Goal: Task Accomplishment & Management: Manage account settings

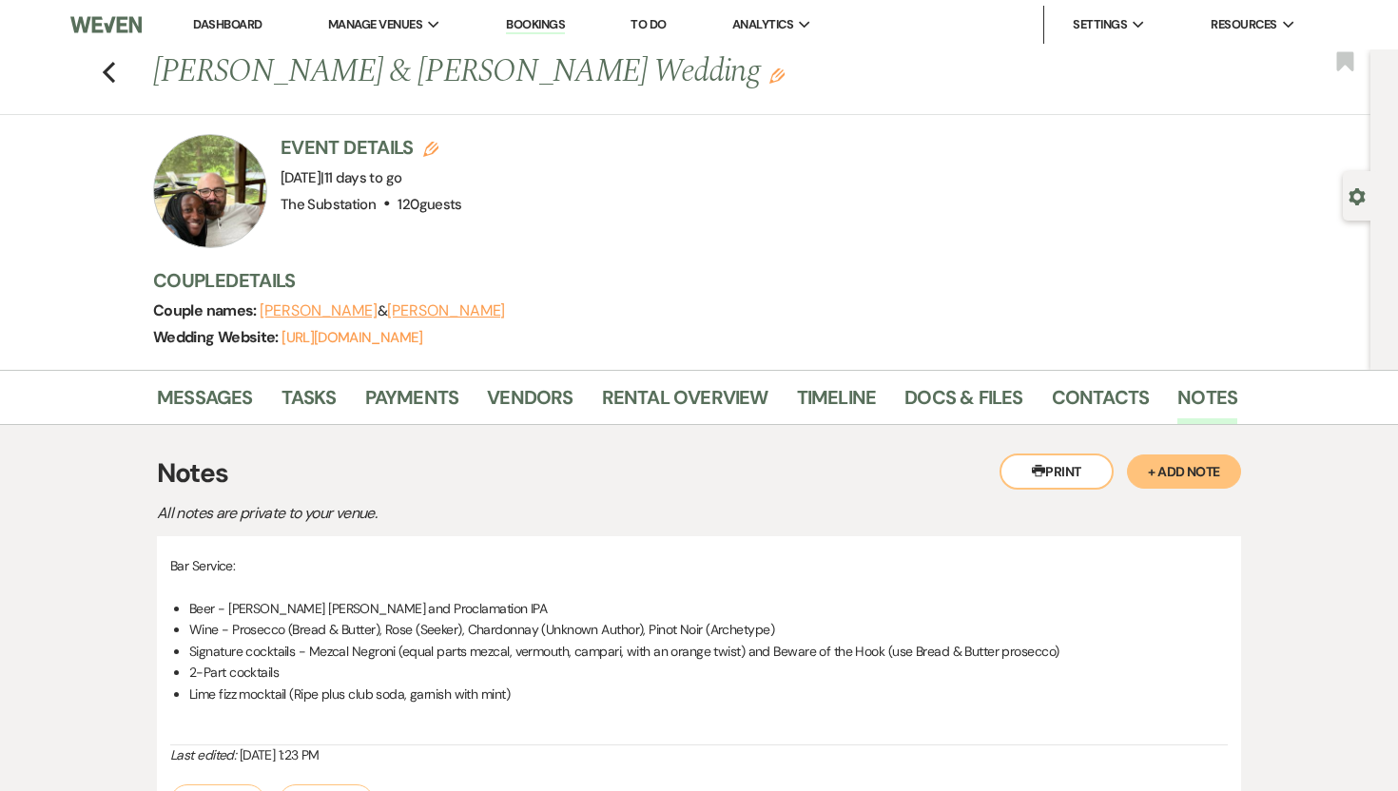
click at [253, 36] on li "Dashboard" at bounding box center [228, 25] width 88 height 38
click at [243, 28] on link "Dashboard" at bounding box center [227, 24] width 68 height 16
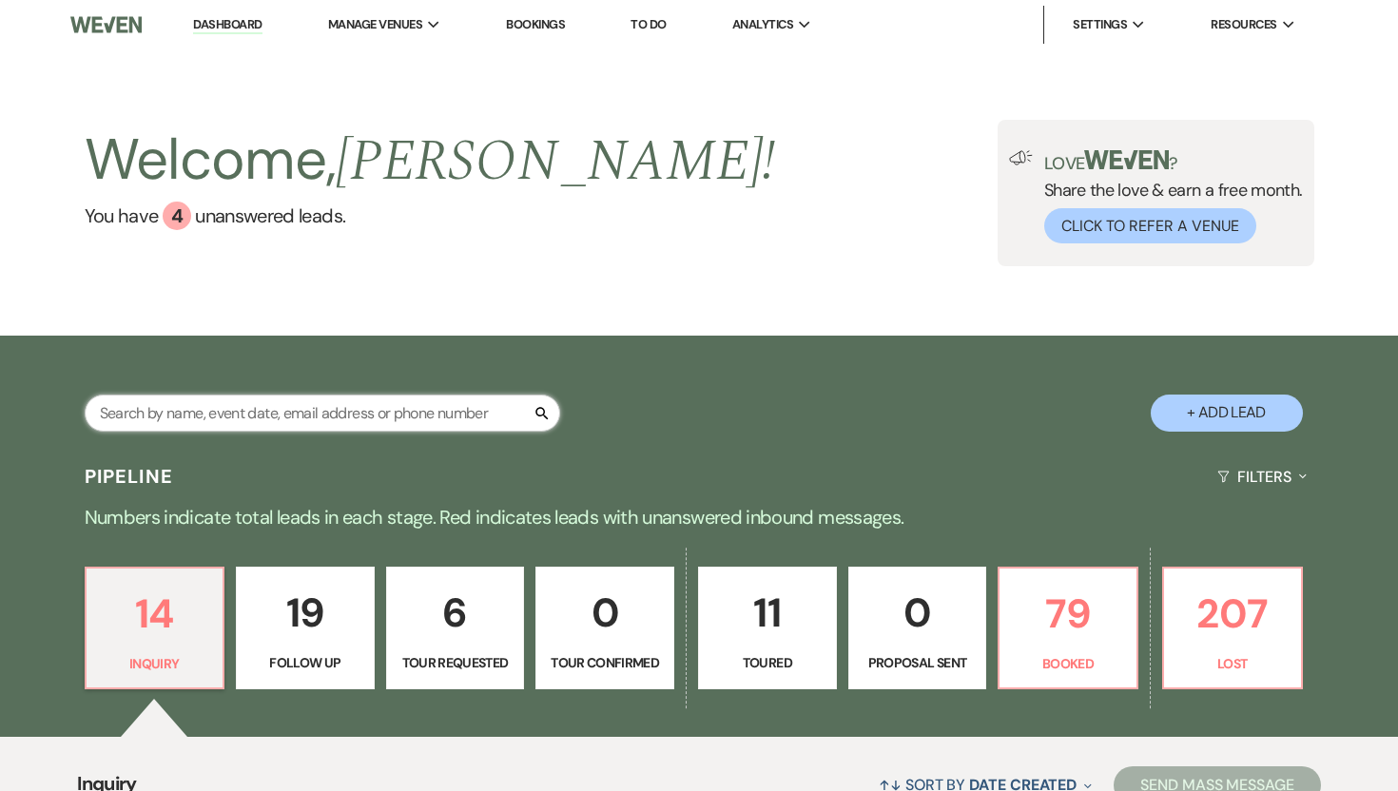
click at [325, 408] on input "text" at bounding box center [323, 413] width 476 height 37
type input "[PERSON_NAME]"
select select "5"
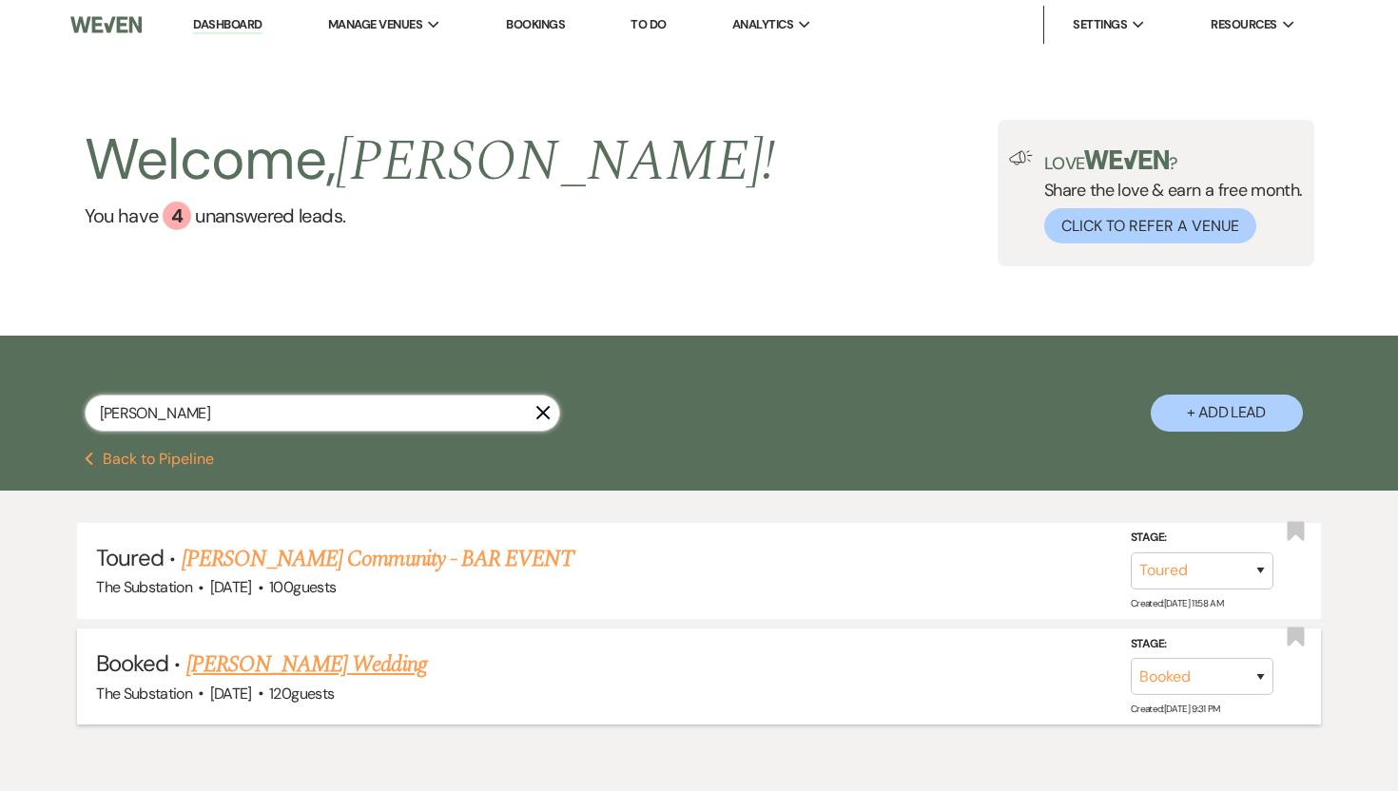
type input "[PERSON_NAME]"
click at [221, 662] on link "[PERSON_NAME] Wedding" at bounding box center [306, 665] width 241 height 34
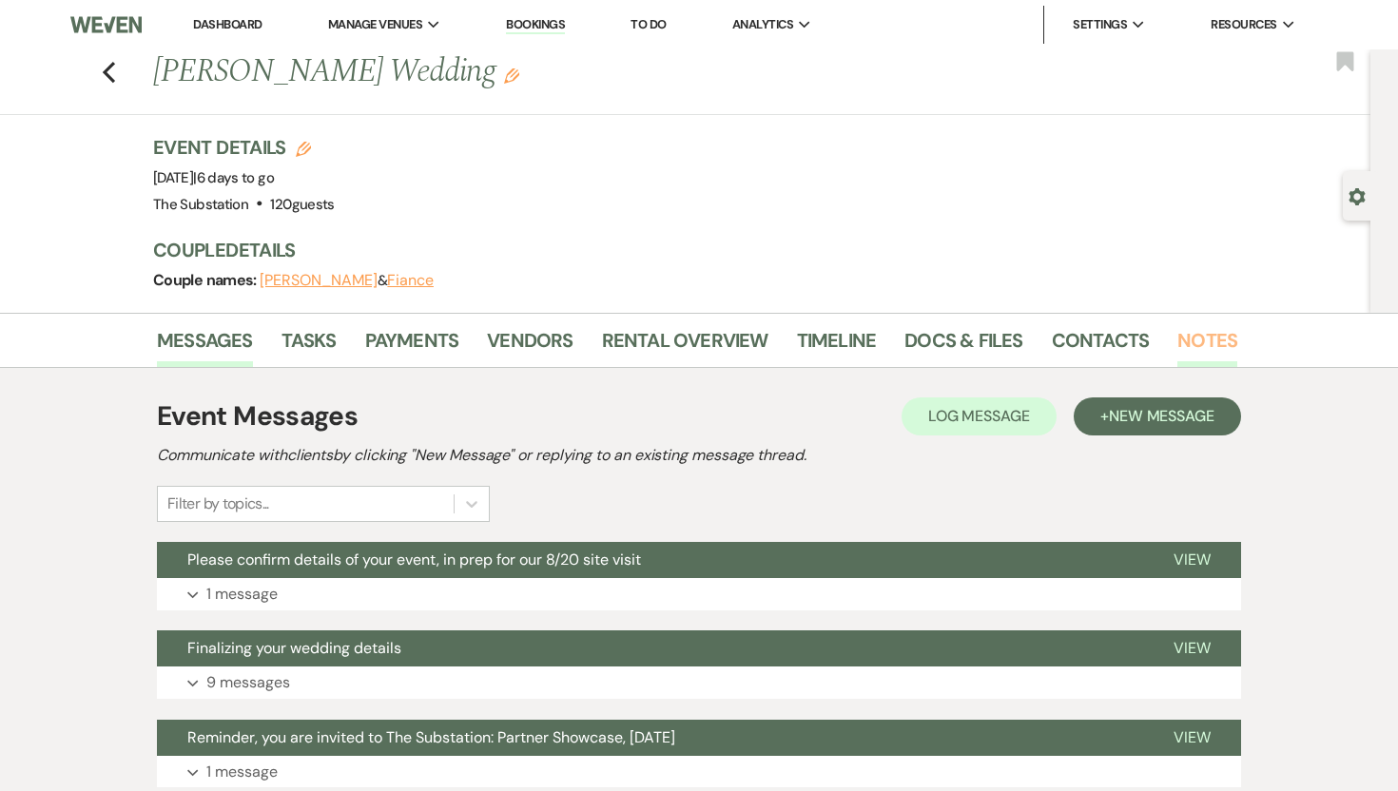
click at [1217, 346] on link "Notes" at bounding box center [1208, 346] width 60 height 42
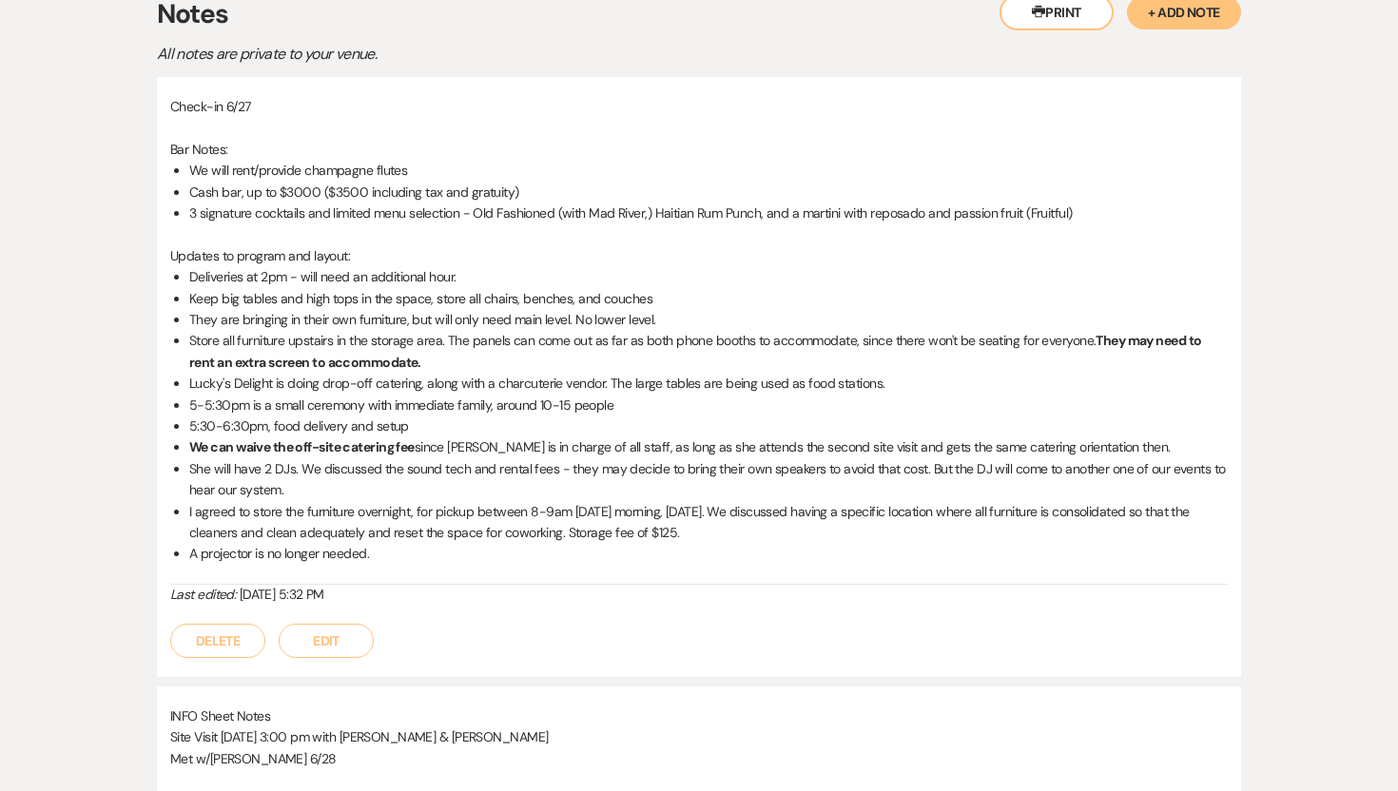
scroll to position [385, 0]
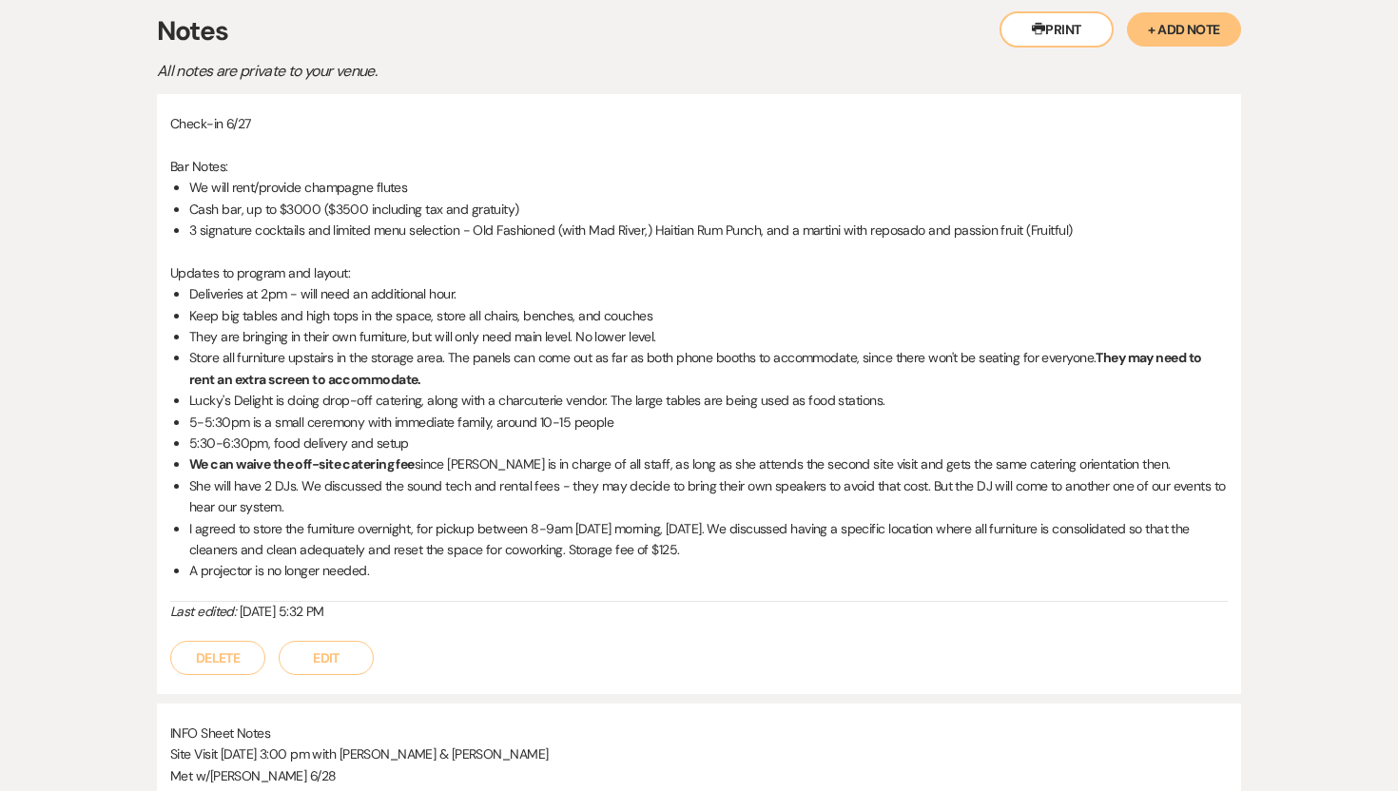
click at [313, 666] on button "Edit" at bounding box center [326, 658] width 95 height 34
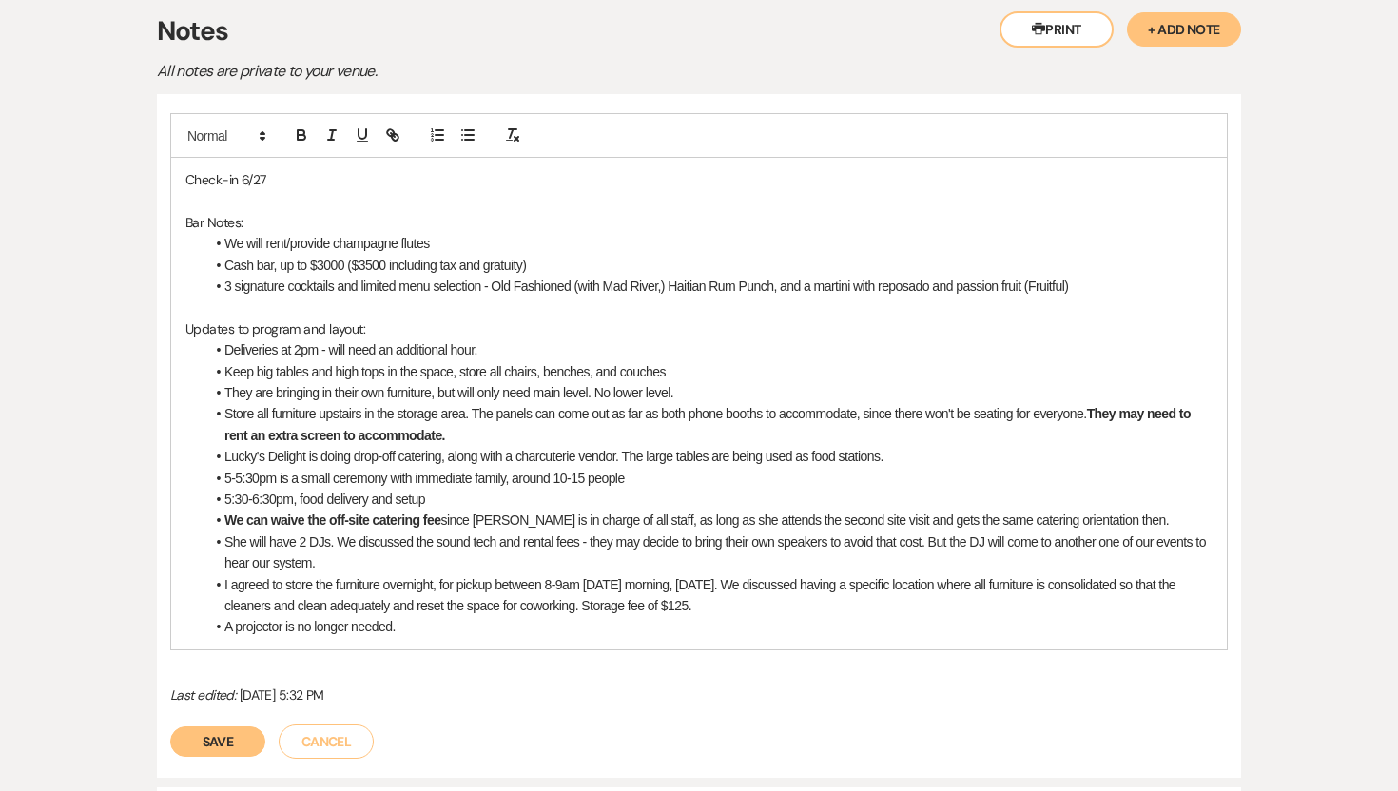
click at [292, 182] on p "Check-in 6/27" at bounding box center [698, 179] width 1027 height 21
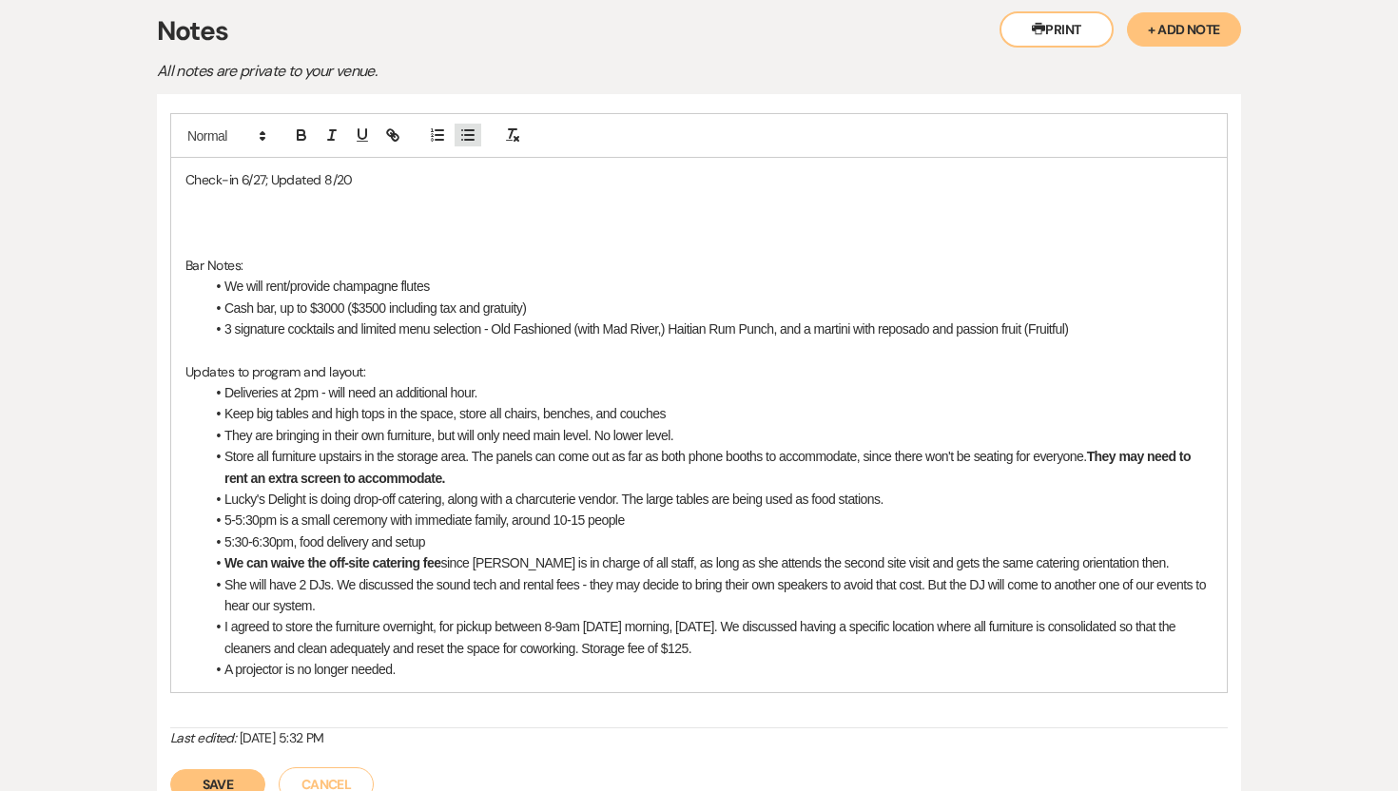
click at [473, 135] on line "button" at bounding box center [469, 135] width 9 height 0
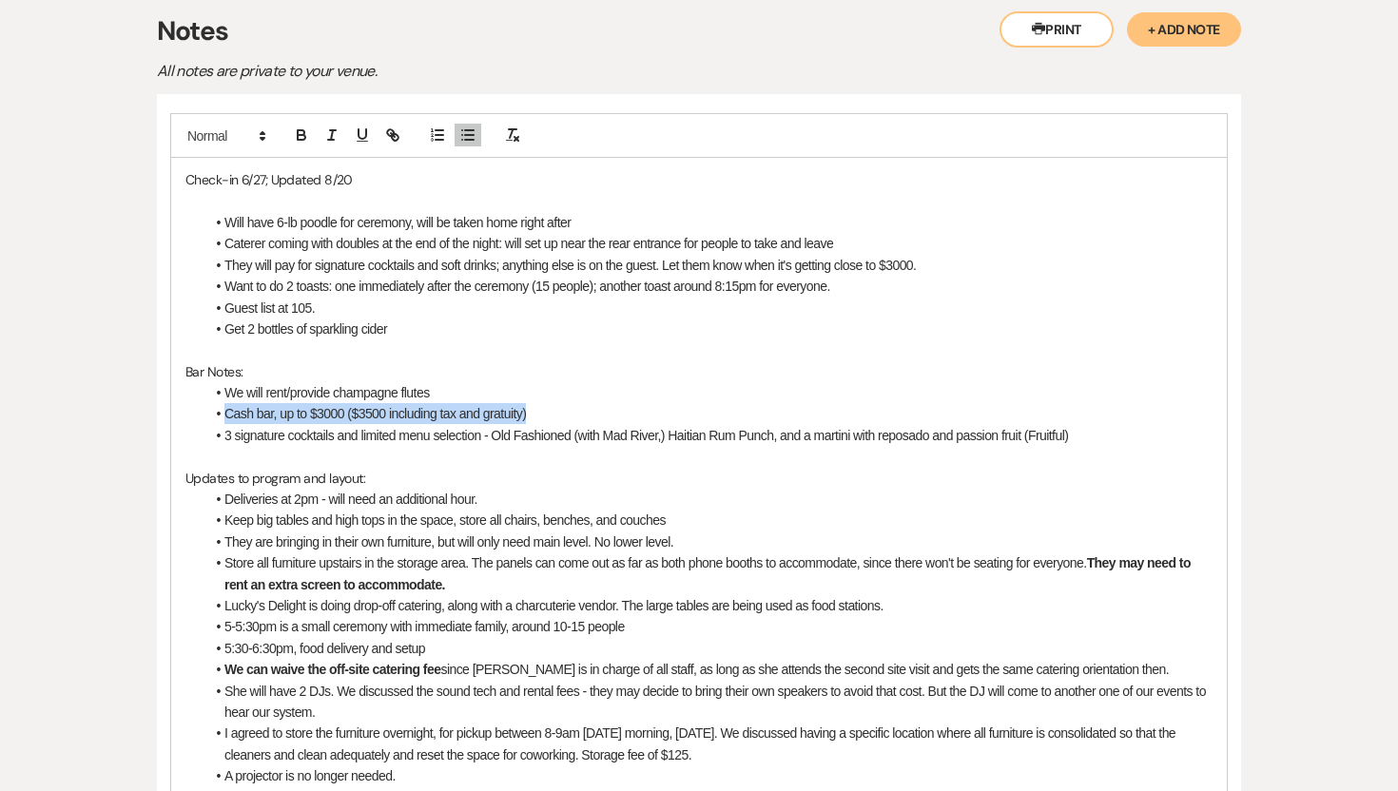
drag, startPoint x: 548, startPoint y: 420, endPoint x: 213, endPoint y: 405, distance: 335.1
click at [213, 405] on li "Cash bar, up to $3000 ($3500 including tax and gratuity)" at bounding box center [708, 413] width 1008 height 21
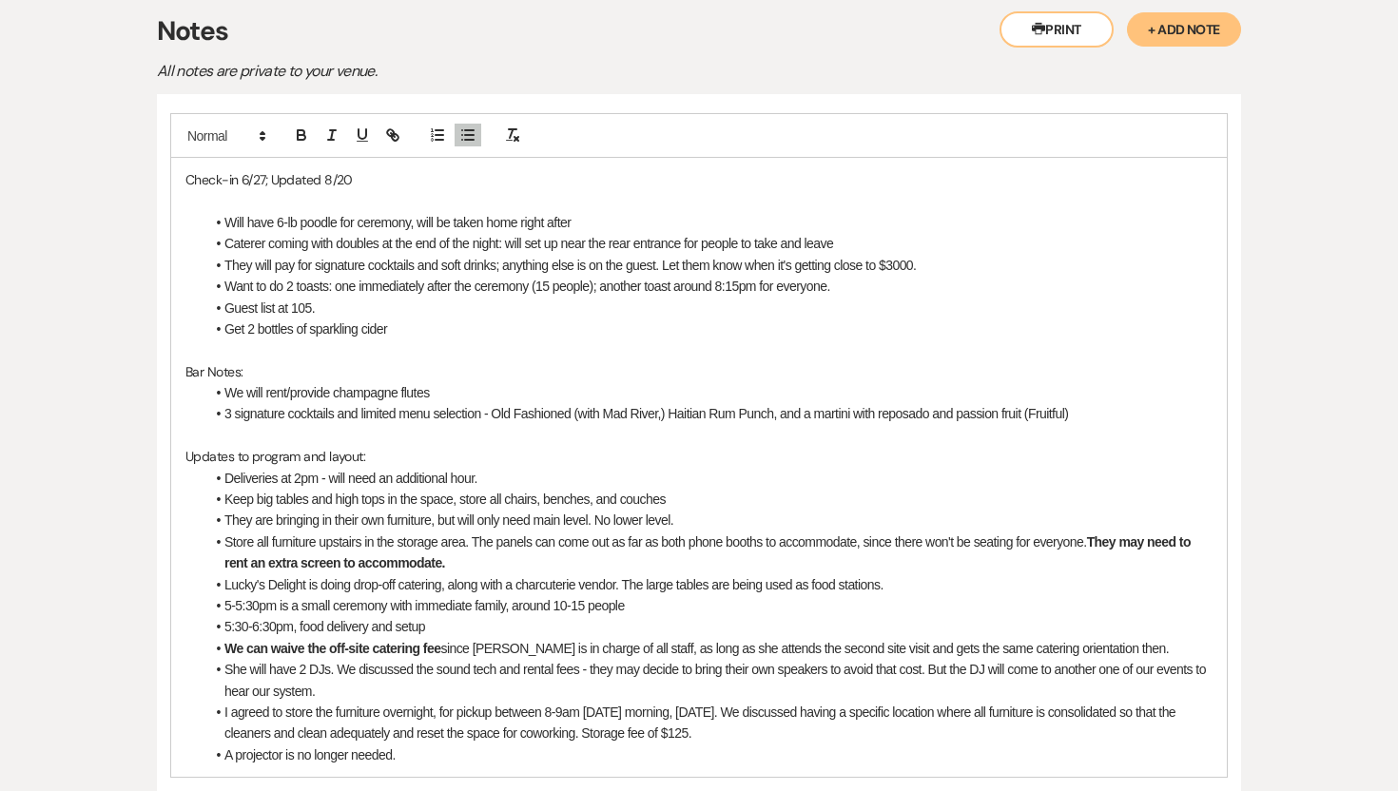
click at [451, 341] on p at bounding box center [698, 350] width 1027 height 21
click at [960, 257] on li "They will pay for signature cocktails and soft drinks; anything else is on the …" at bounding box center [708, 265] width 1008 height 21
click at [418, 267] on li "They will pay for signature cocktails and soft drinks; anything else is on the …" at bounding box center [708, 265] width 1008 height 21
click at [879, 419] on li "3 signature cocktails and limited menu selection - Old Fashioned (with Mad Rive…" at bounding box center [708, 413] width 1008 height 21
click at [1147, 414] on li "3 signature cocktails and limited menu selection - Old Fashioned (with Mad Rive…" at bounding box center [708, 413] width 1008 height 21
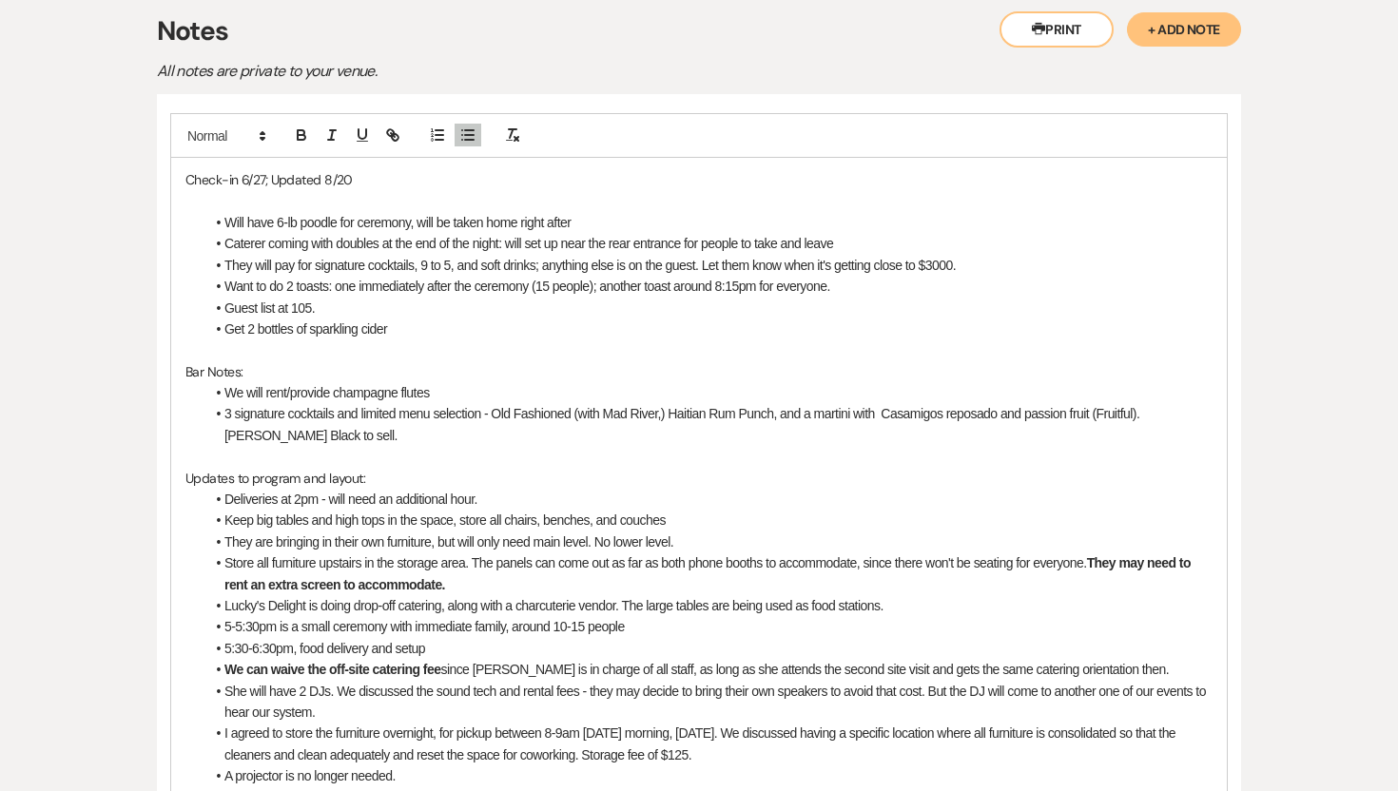
click at [885, 404] on li "3 signature cocktails and limited menu selection - Old Fashioned (with Mad Rive…" at bounding box center [708, 424] width 1008 height 43
click at [437, 426] on li "3 signature cocktails and limited menu selection - Old Fashioned (with Mad Rive…" at bounding box center [708, 424] width 1008 height 43
drag, startPoint x: 484, startPoint y: 419, endPoint x: 338, endPoint y: 411, distance: 146.7
click at [338, 411] on li "3 signature cocktails and limited menu selection - Old Fashioned (with Mad Rive…" at bounding box center [708, 424] width 1008 height 43
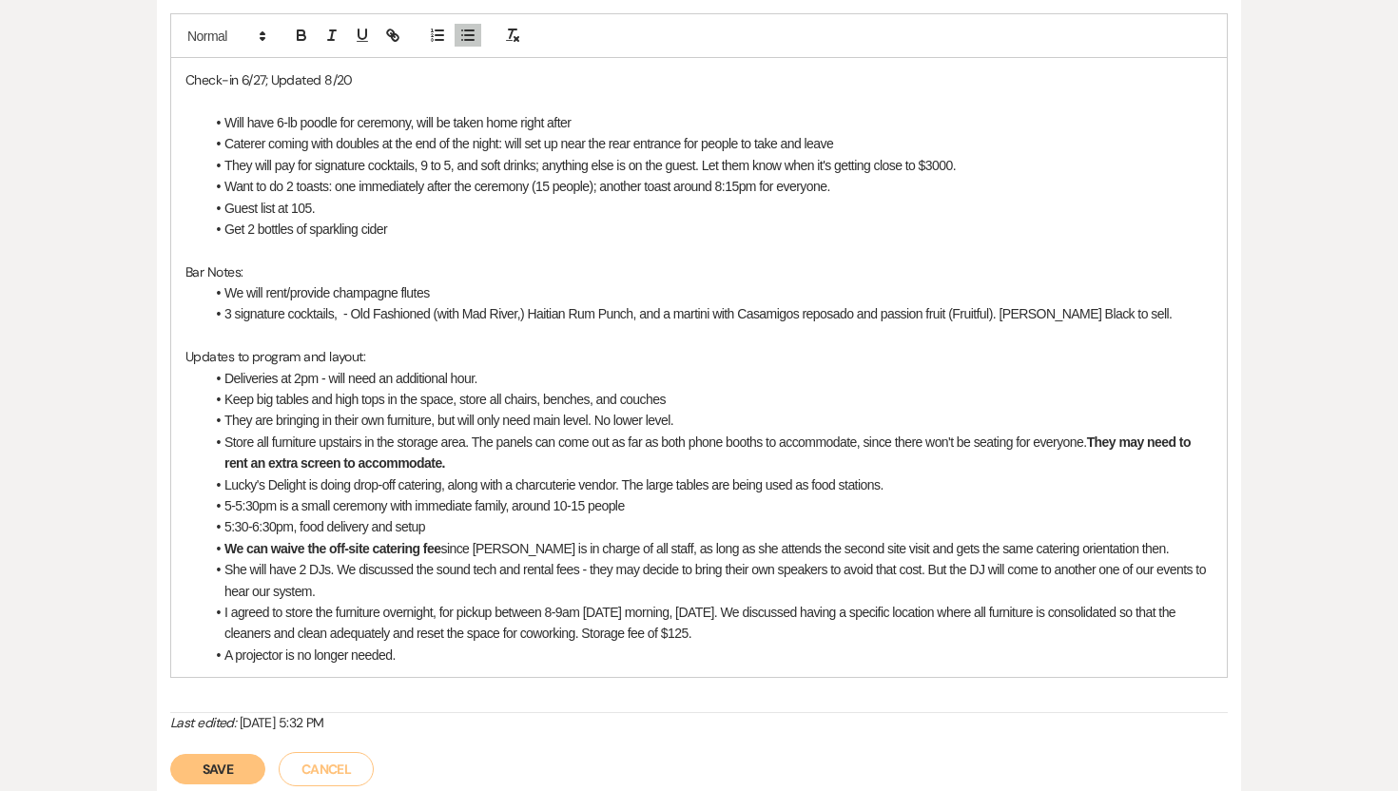
scroll to position [489, 0]
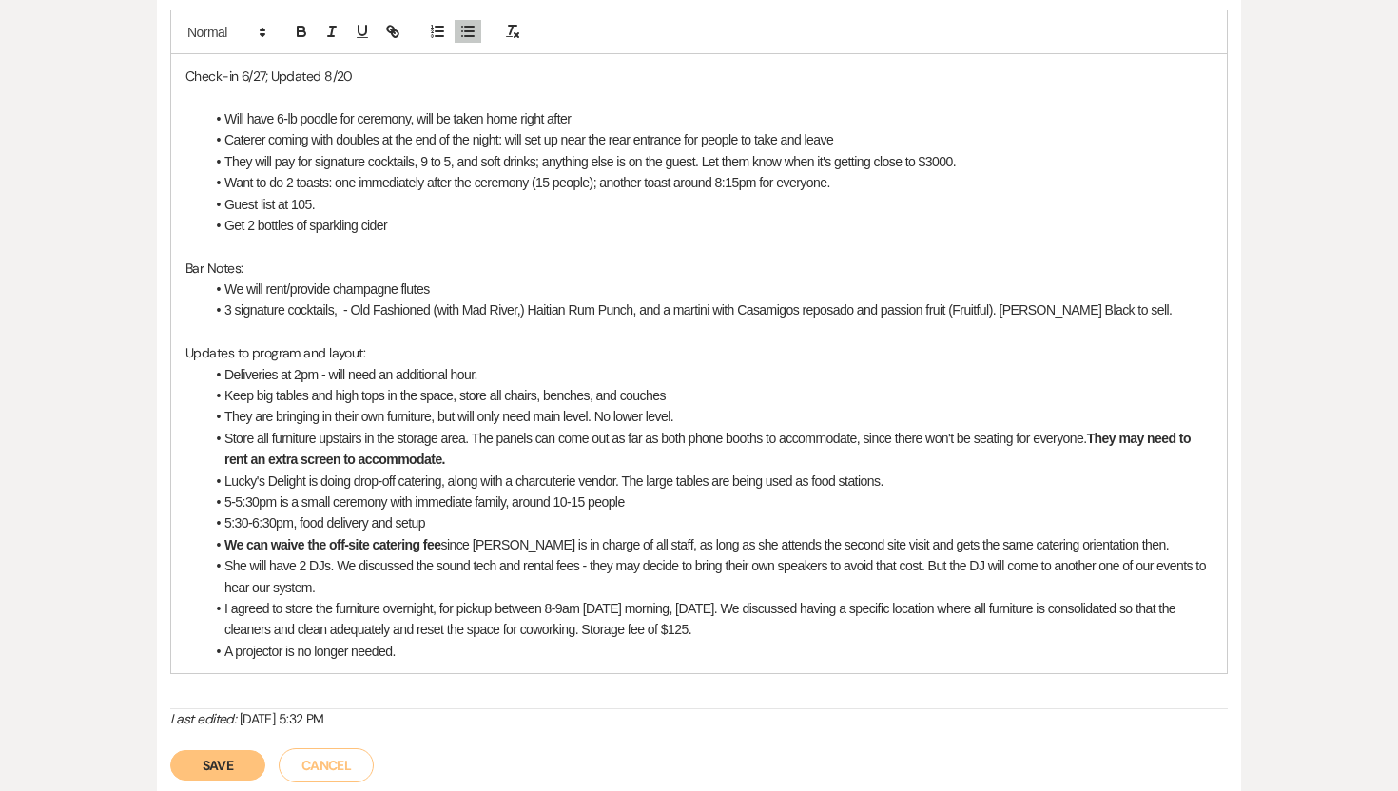
click at [188, 764] on button "Save" at bounding box center [217, 765] width 95 height 30
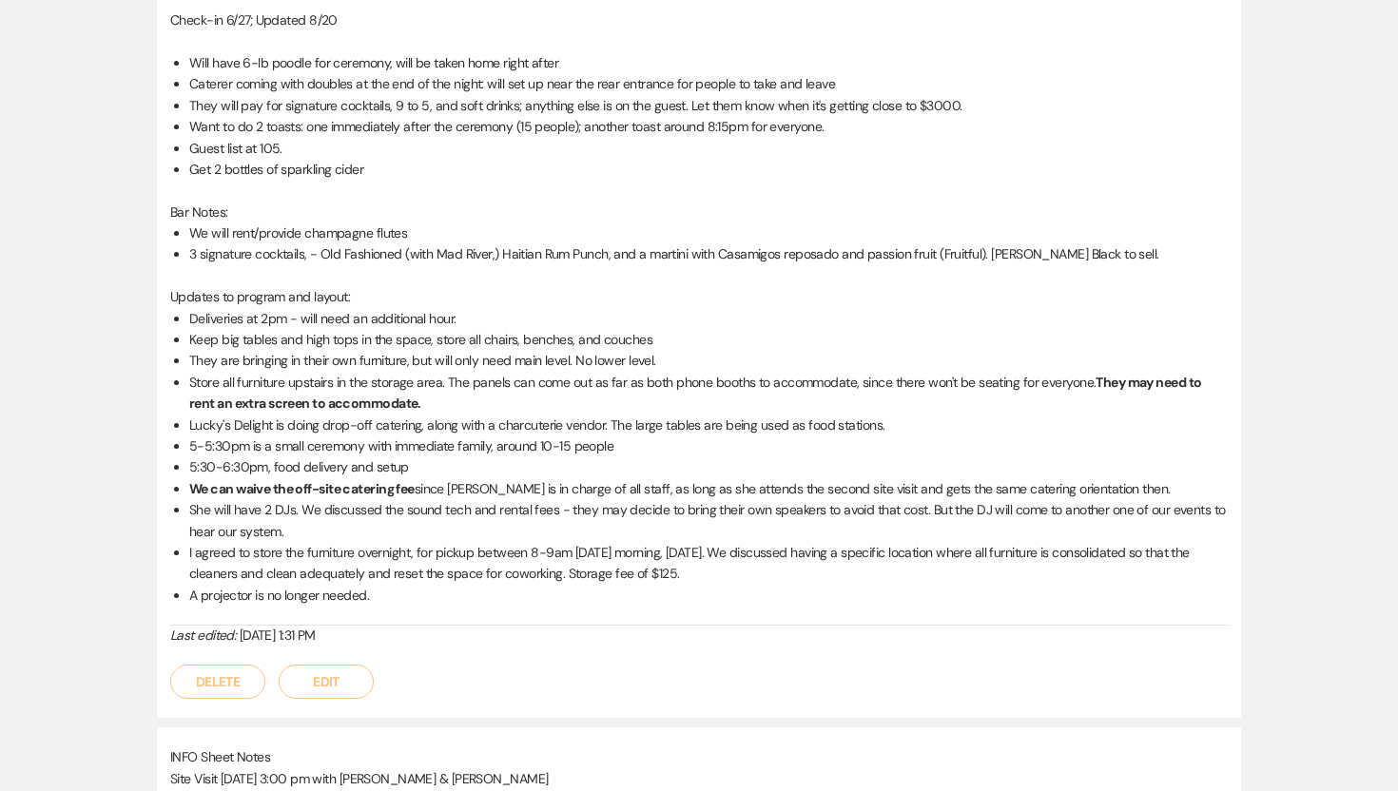
scroll to position [0, 0]
